Goal: Task Accomplishment & Management: Use online tool/utility

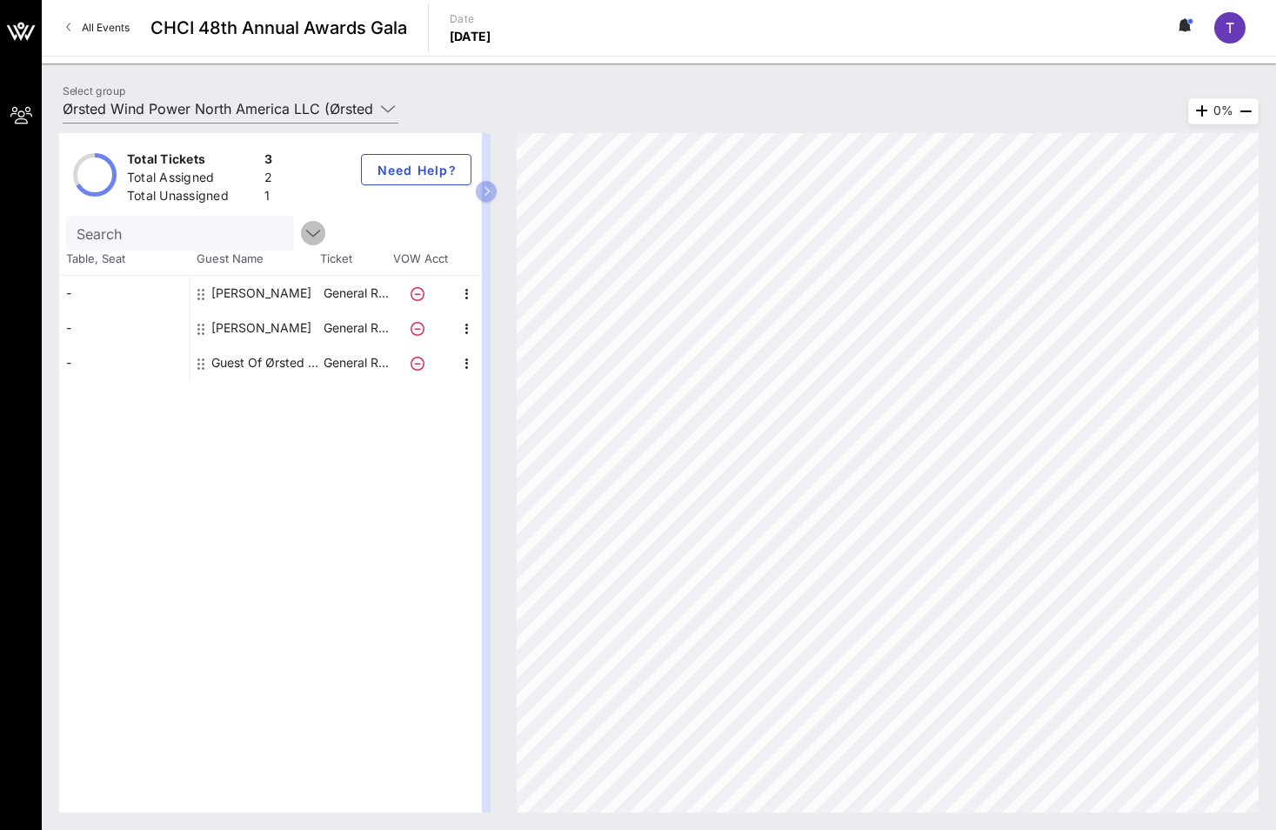
click at [303, 237] on icon "button" at bounding box center [313, 233] width 21 height 21
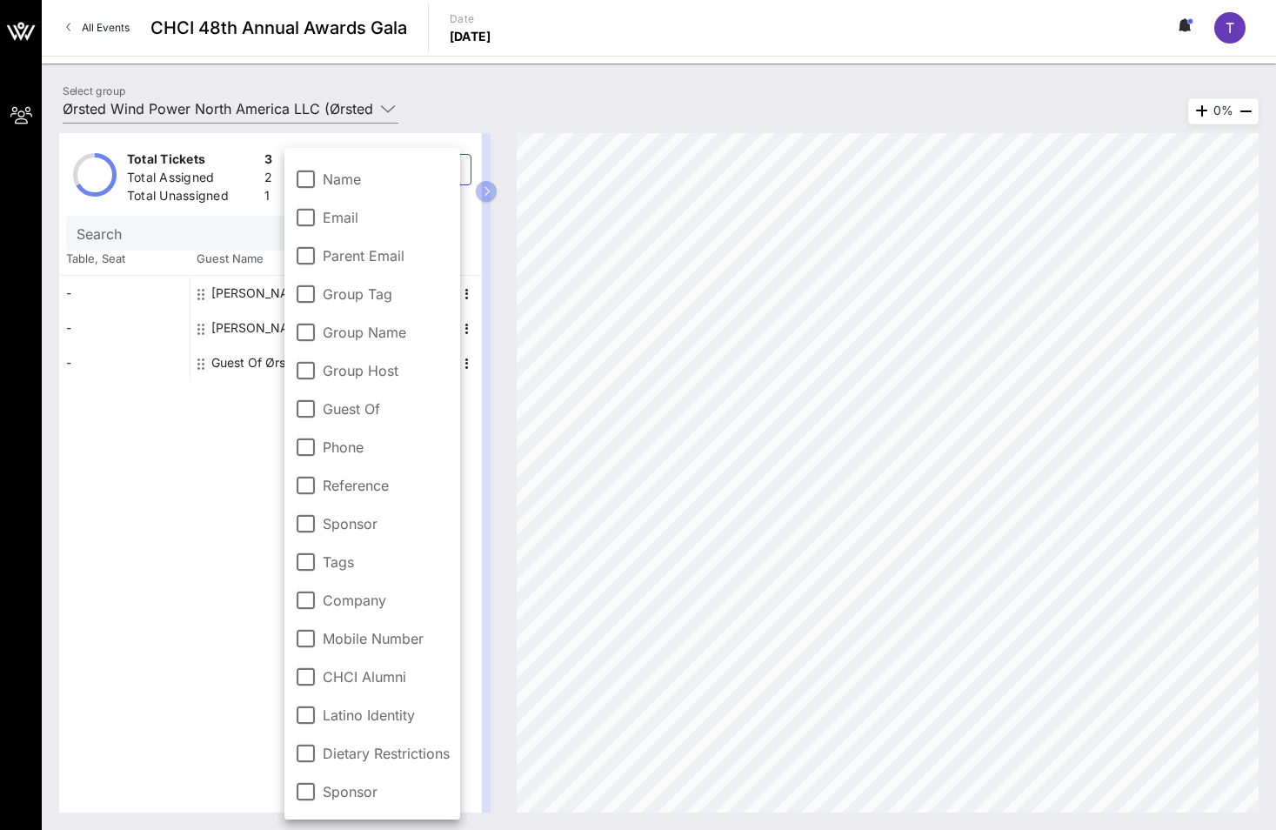
click at [128, 571] on div "Total Tickets 3 Total Assigned 2 Total Unassigned 1 Need Help? Search Table, Se…" at bounding box center [270, 472] width 423 height 679
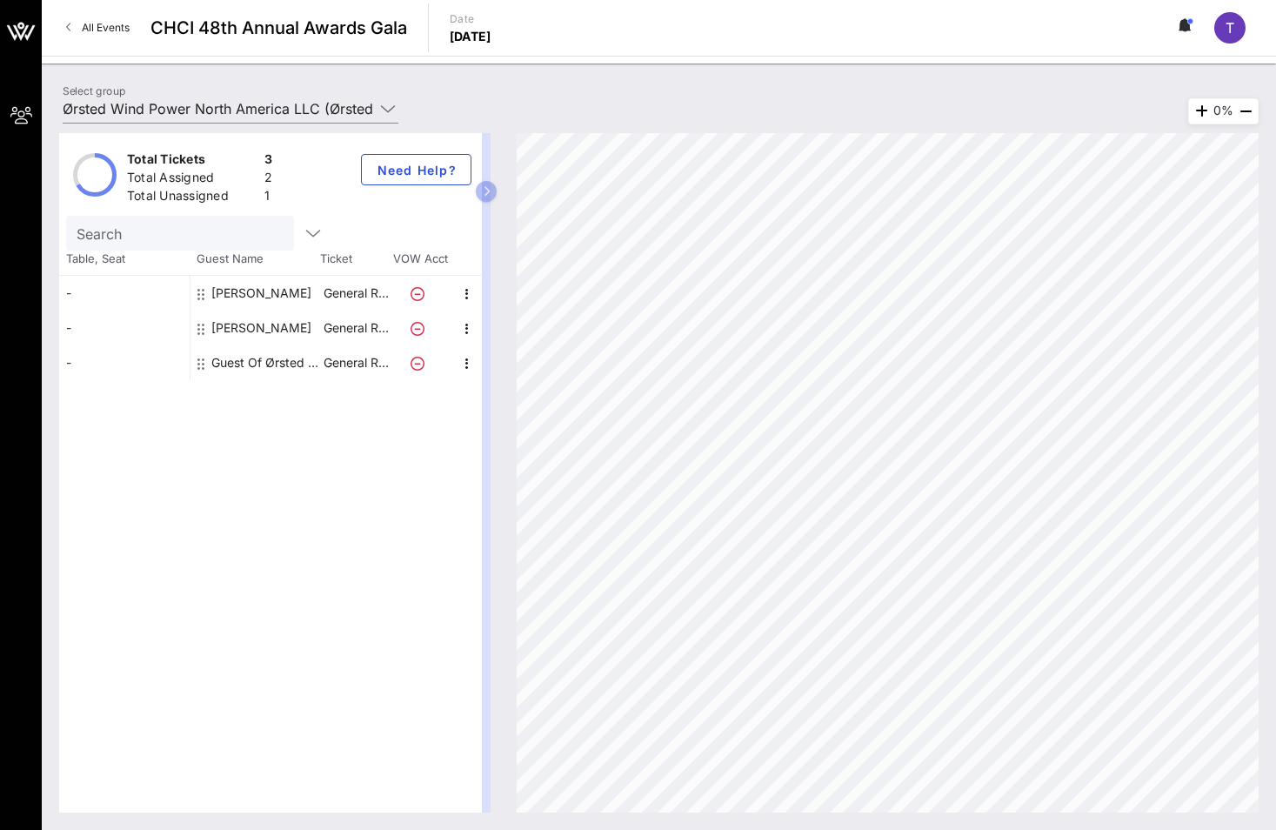
click at [414, 294] on icon at bounding box center [418, 294] width 14 height 14
click at [471, 297] on icon "button" at bounding box center [467, 294] width 21 height 21
click at [441, 170] on span "Need Help?" at bounding box center [416, 170] width 81 height 15
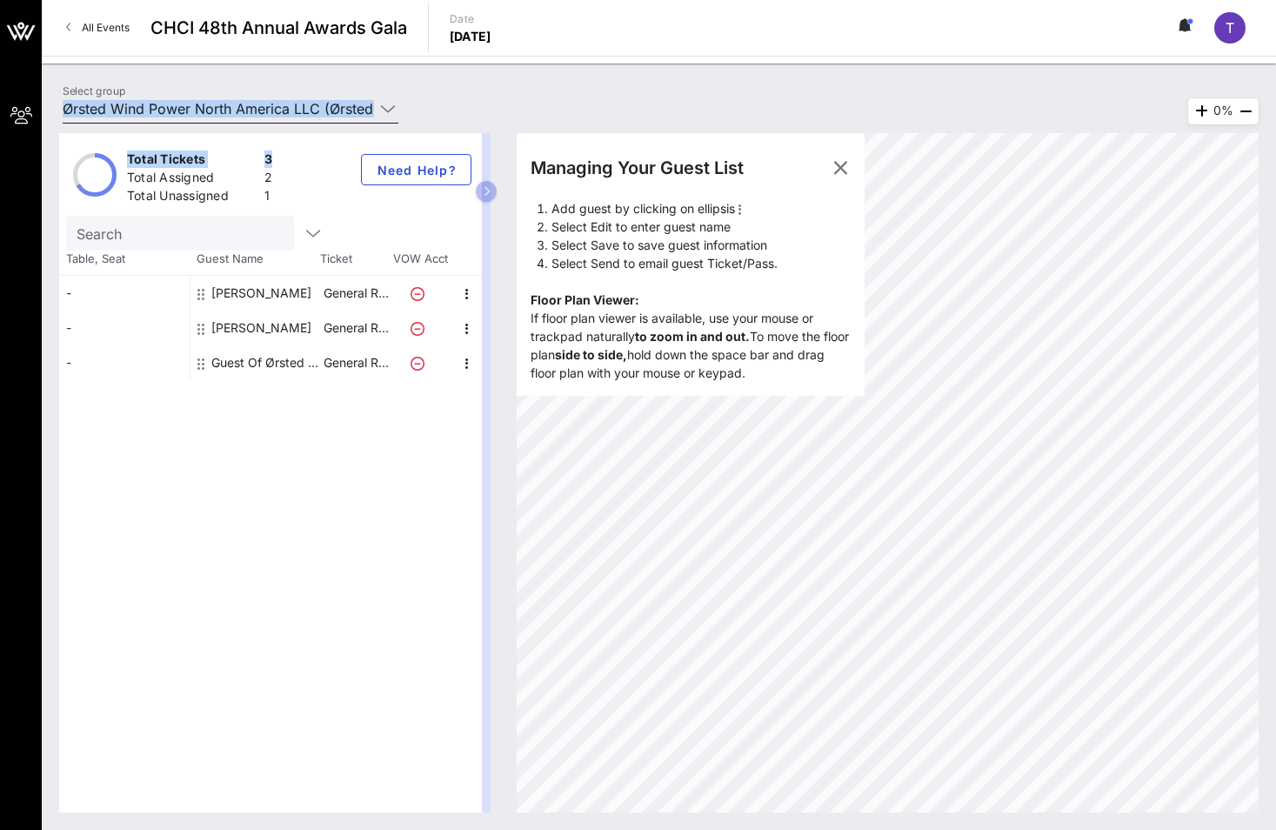
click at [317, 111] on div "Select group Ørsted Wind Power North America LLC (Ørsted Wind Power North Ameri…" at bounding box center [658, 111] width 1213 height 61
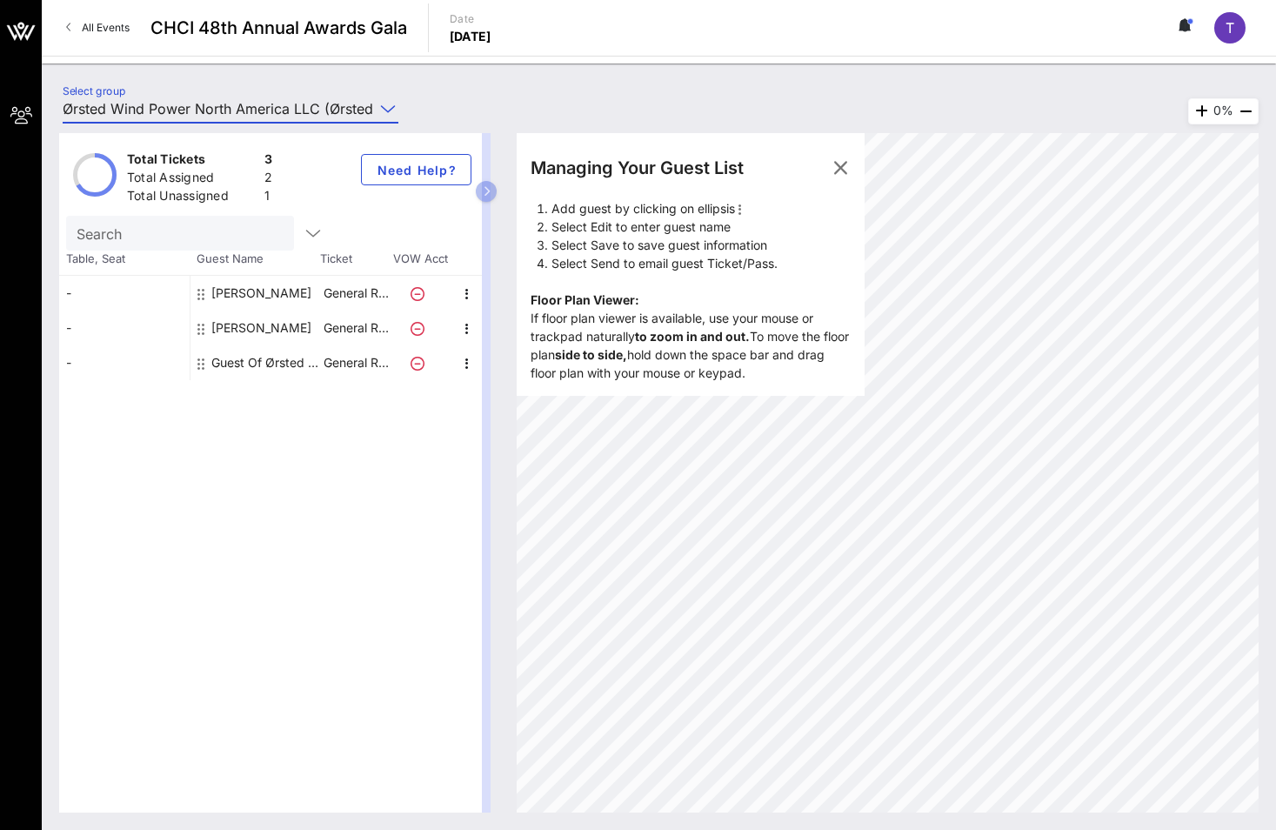
click at [385, 110] on icon at bounding box center [388, 108] width 16 height 21
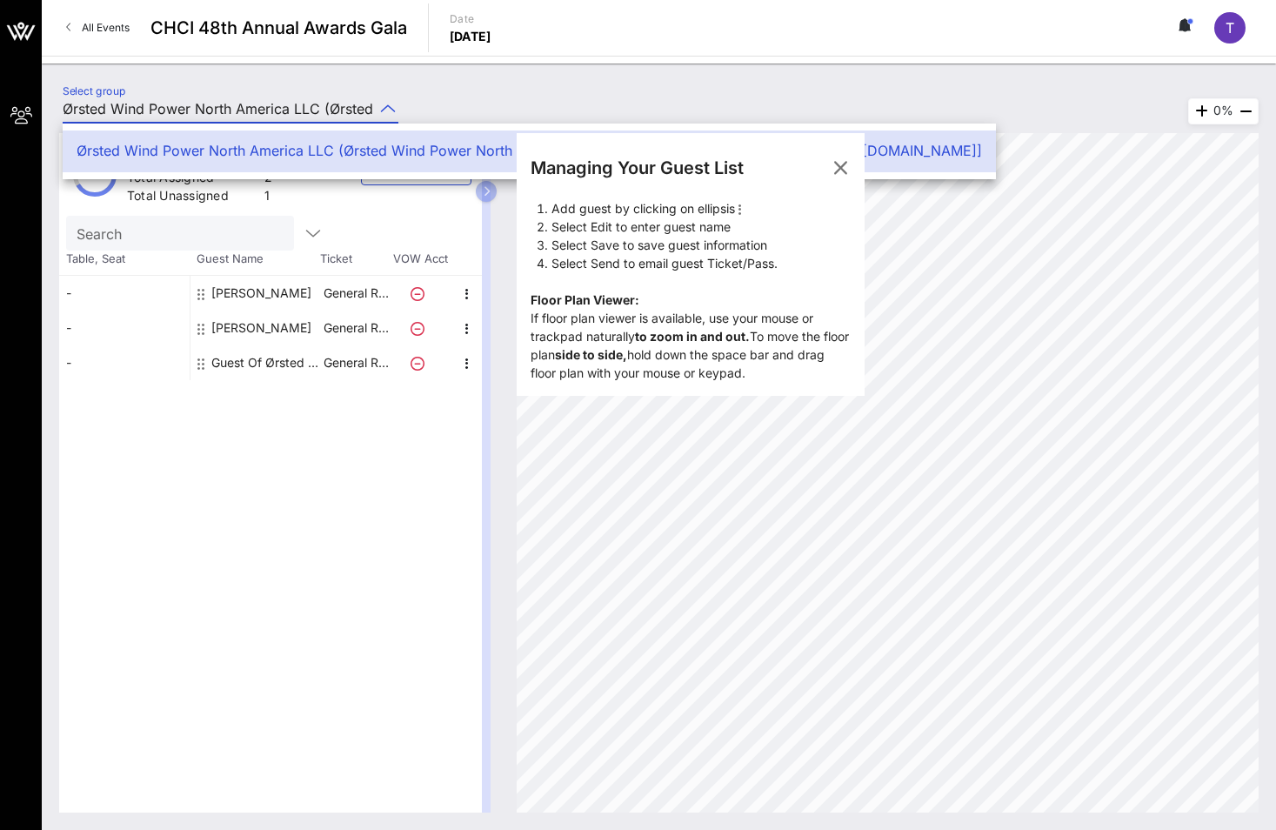
click at [385, 110] on icon at bounding box center [388, 108] width 16 height 21
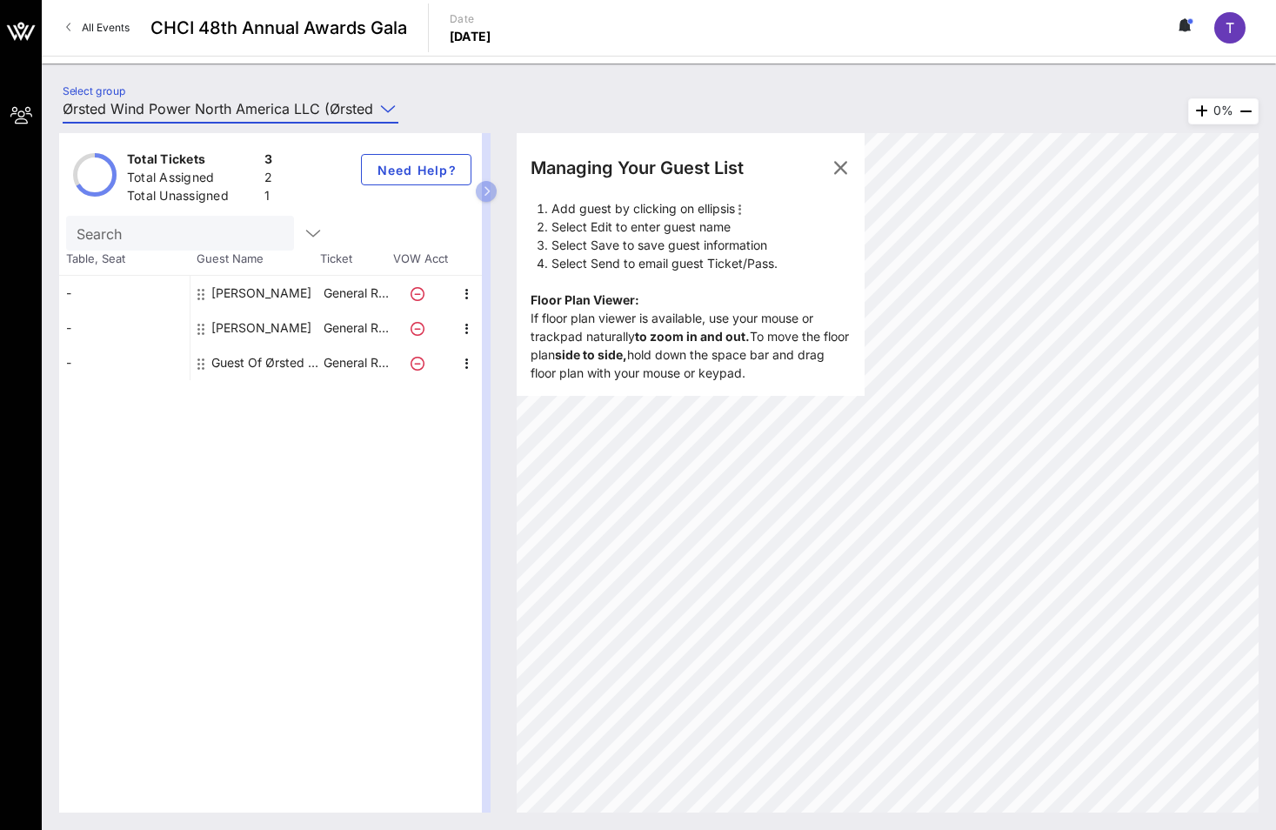
click at [275, 484] on div "Total Tickets 3 Total Assigned 2 Total Unassigned 1 Need Help? Search Table, Se…" at bounding box center [270, 472] width 423 height 679
